Goal: Book appointment/travel/reservation

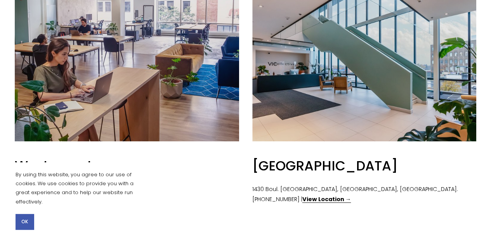
scroll to position [311, 0]
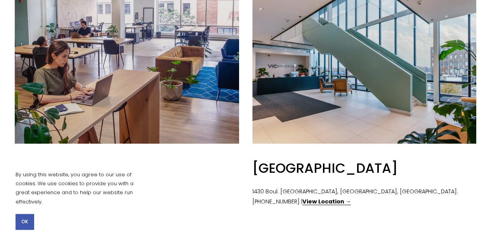
click at [32, 224] on button "OK" at bounding box center [25, 222] width 18 height 16
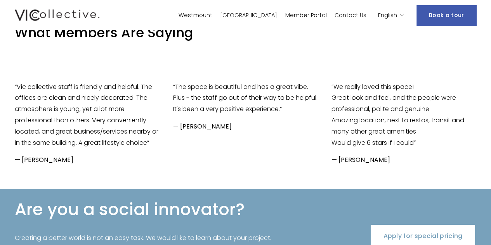
scroll to position [1143, 0]
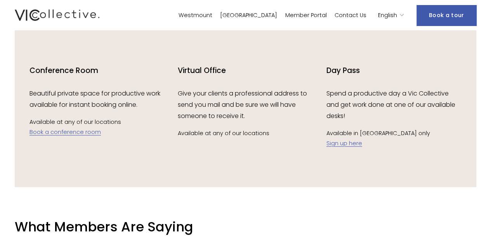
click at [442, 17] on link "Book a tour" at bounding box center [447, 15] width 60 height 21
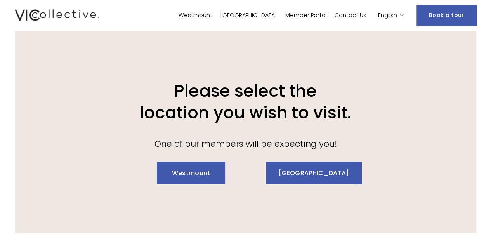
click at [193, 184] on link "Westmount" at bounding box center [191, 173] width 68 height 23
click at [212, 16] on link "Westmount" at bounding box center [196, 15] width 34 height 11
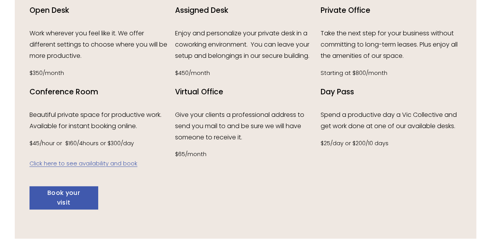
scroll to position [893, 0]
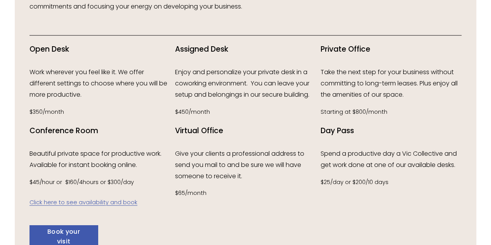
click at [117, 206] on link "Click here to see availability and book" at bounding box center [84, 202] width 108 height 8
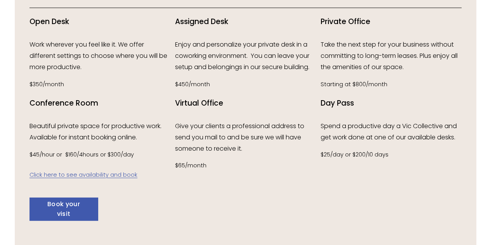
scroll to position [932, 0]
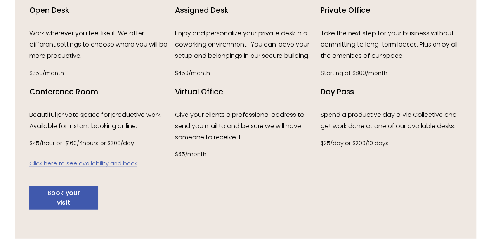
click at [90, 209] on link "Book your visit" at bounding box center [64, 197] width 68 height 23
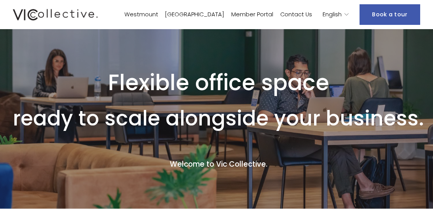
click at [311, 17] on link "Contact Us" at bounding box center [296, 14] width 32 height 11
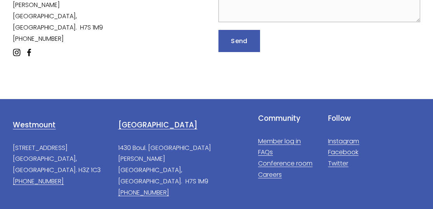
scroll to position [233, 0]
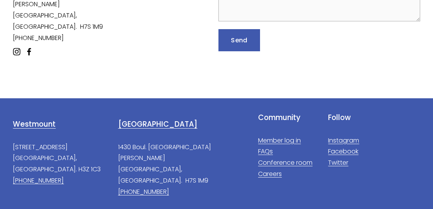
click at [269, 148] on link "FAQs" at bounding box center [265, 151] width 15 height 11
